Goal: Check status: Check status

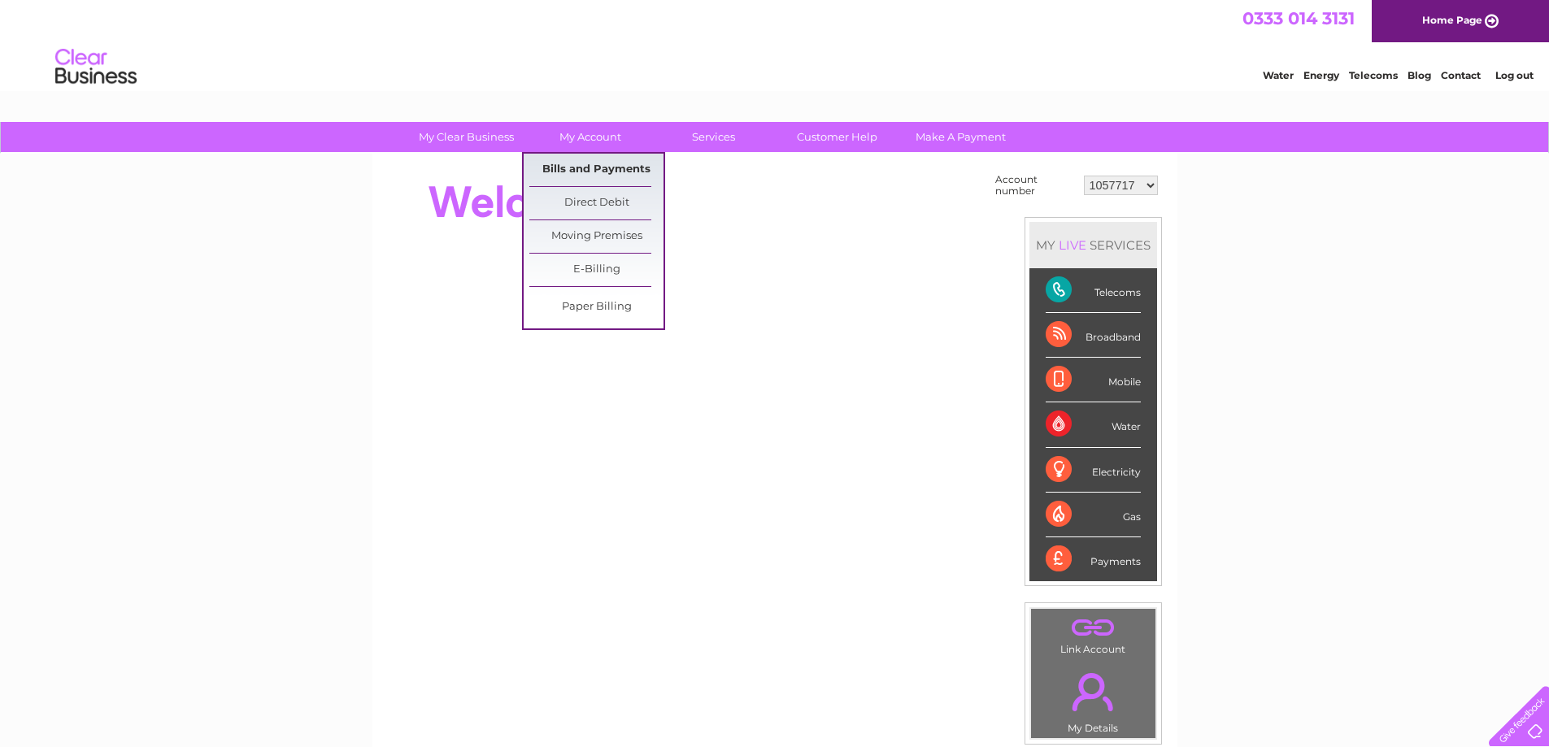
click at [577, 168] on link "Bills and Payments" at bounding box center [596, 170] width 134 height 33
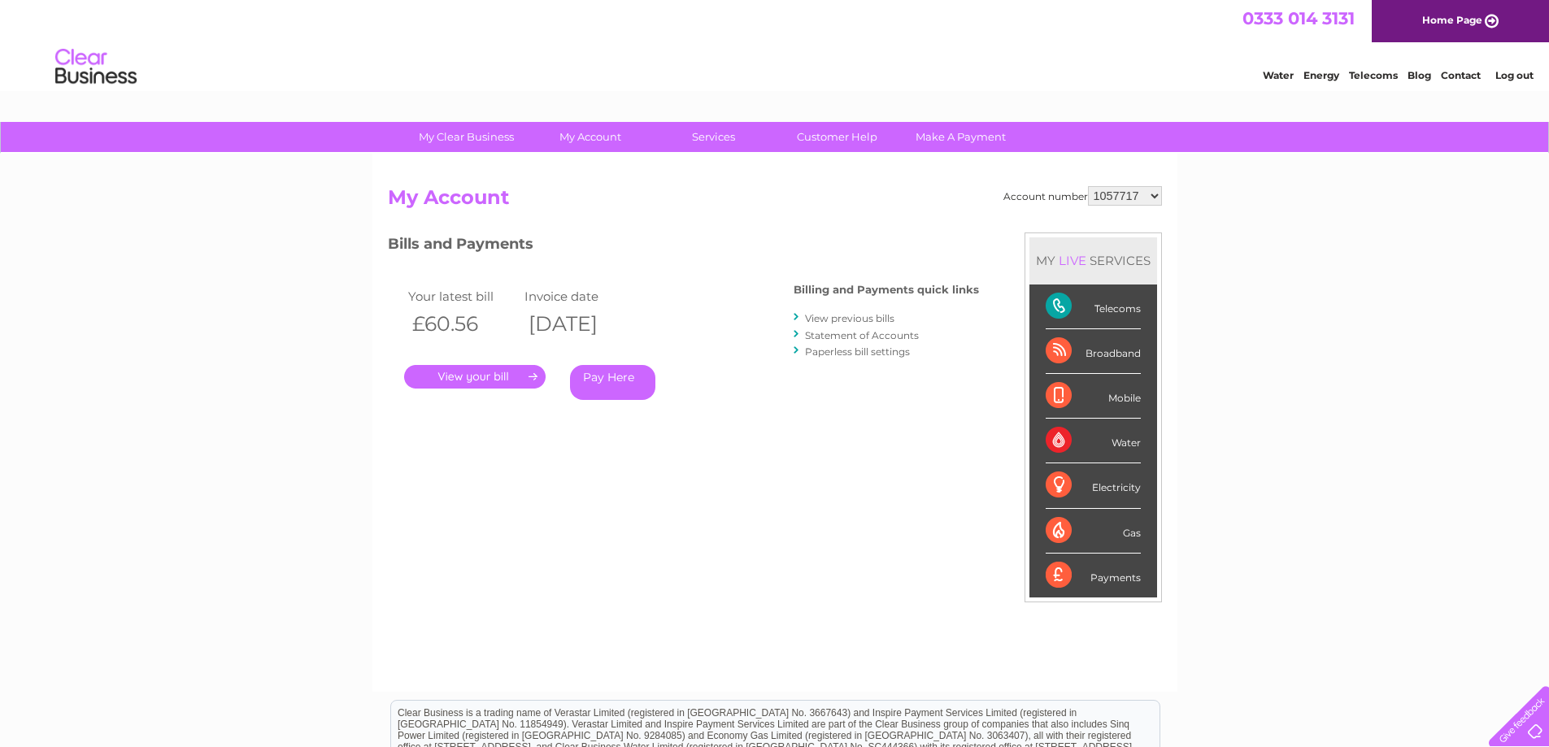
click at [530, 377] on link "." at bounding box center [474, 377] width 141 height 24
